Goal: Task Accomplishment & Management: Manage account settings

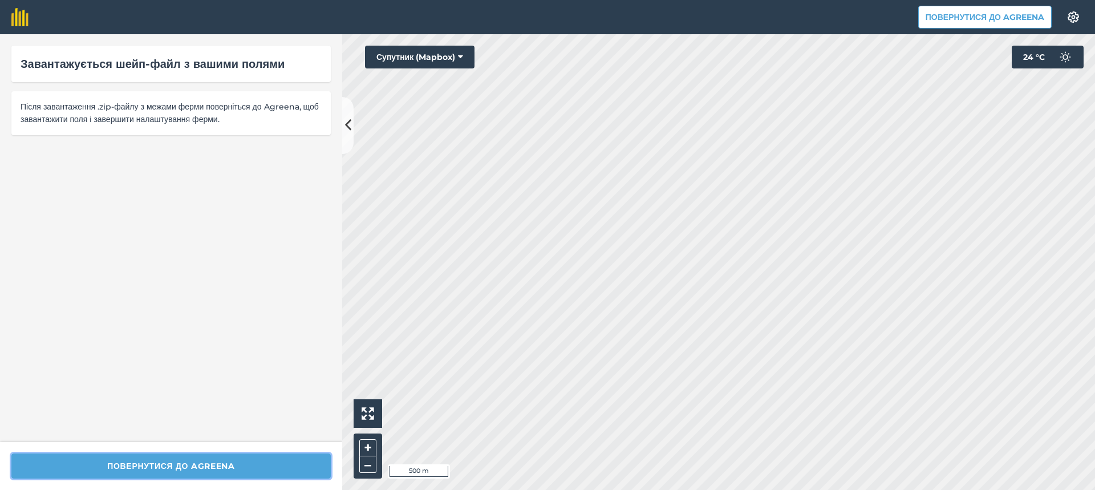
click at [197, 466] on button "Повернутися до Agreena" at bounding box center [170, 465] width 319 height 25
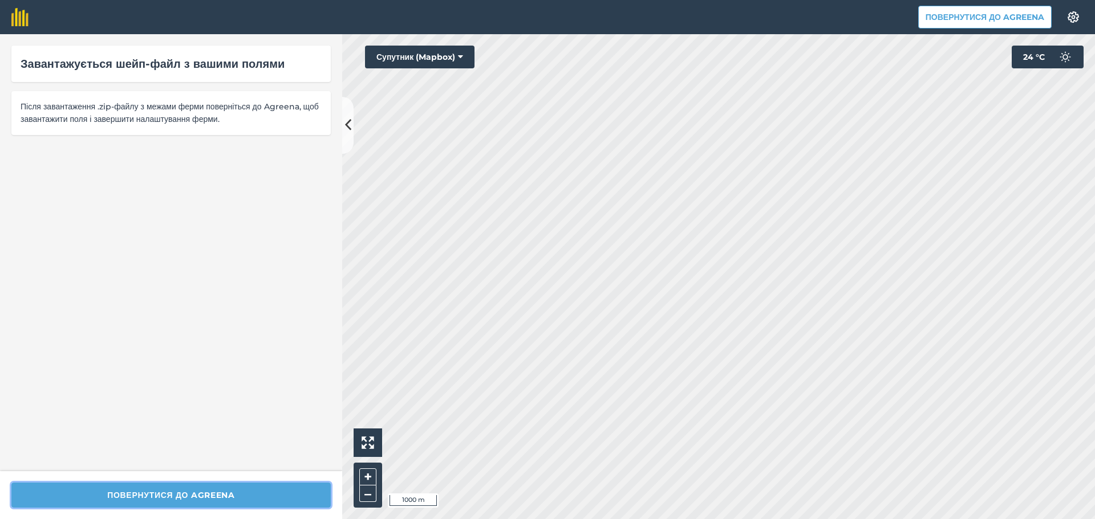
click at [185, 489] on button "Повернутися до Agreena" at bounding box center [170, 495] width 319 height 25
